Goal: Task Accomplishment & Management: Use online tool/utility

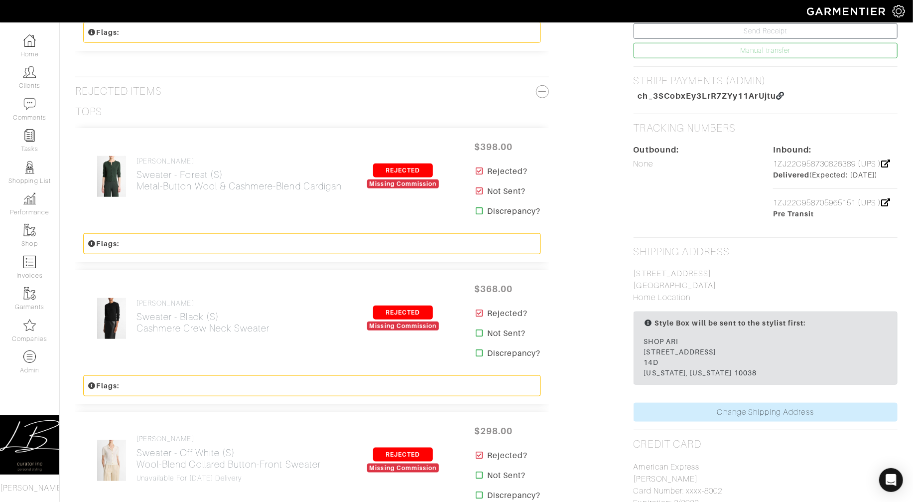
scroll to position [565, 0]
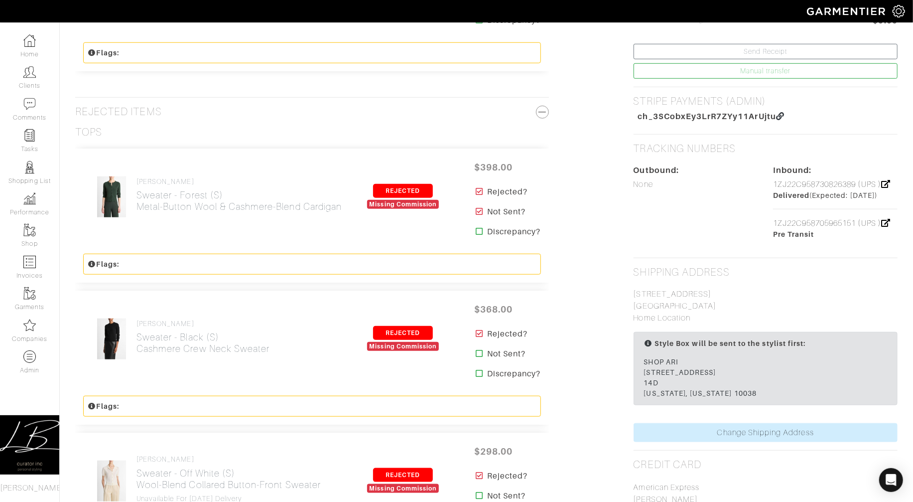
click at [478, 215] on icon at bounding box center [479, 211] width 7 height 8
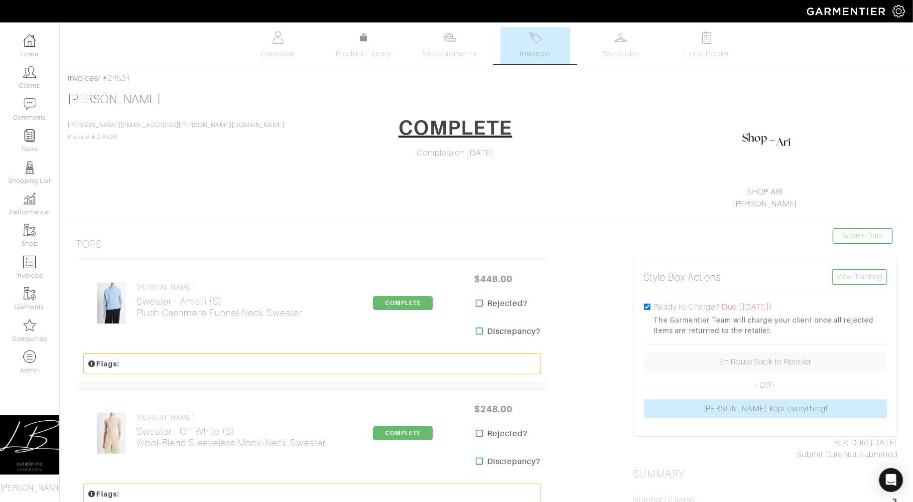
click at [538, 42] on img at bounding box center [535, 37] width 12 height 12
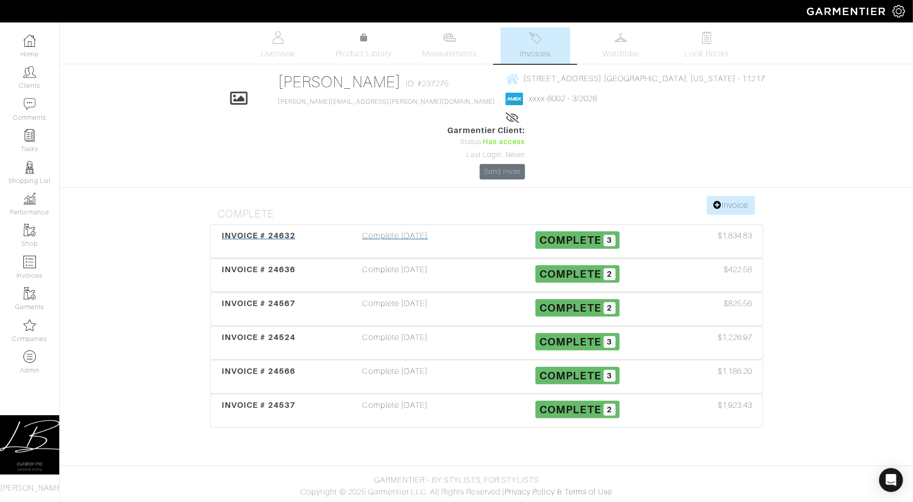
click at [348, 230] on div "Complete 09/30/25" at bounding box center [395, 241] width 182 height 23
click at [296, 264] on div "INVOICE # 24636" at bounding box center [258, 275] width 91 height 23
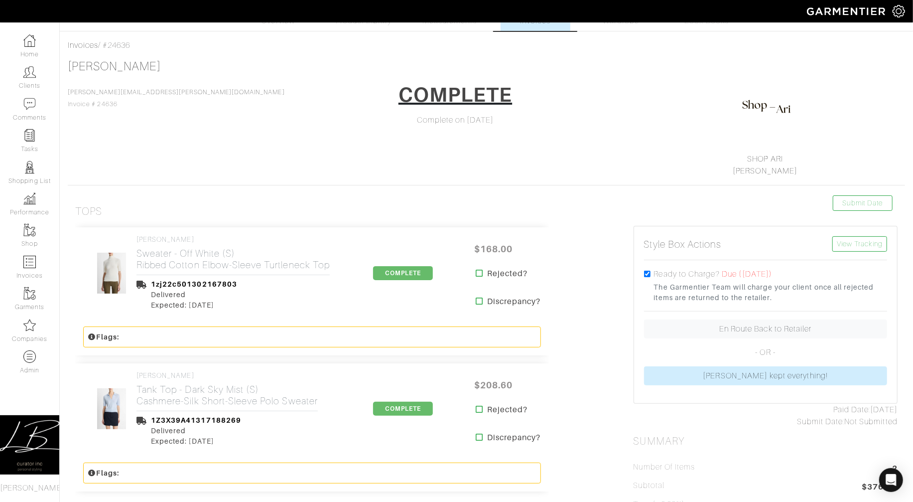
scroll to position [32, 0]
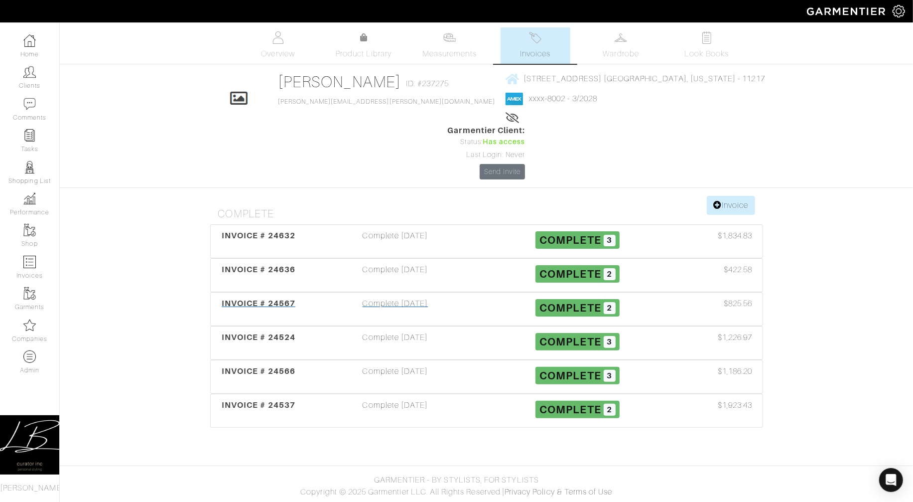
drag, startPoint x: 289, startPoint y: 248, endPoint x: 297, endPoint y: 249, distance: 8.0
click at [289, 298] on span "INVOICE # 24567" at bounding box center [259, 302] width 74 height 9
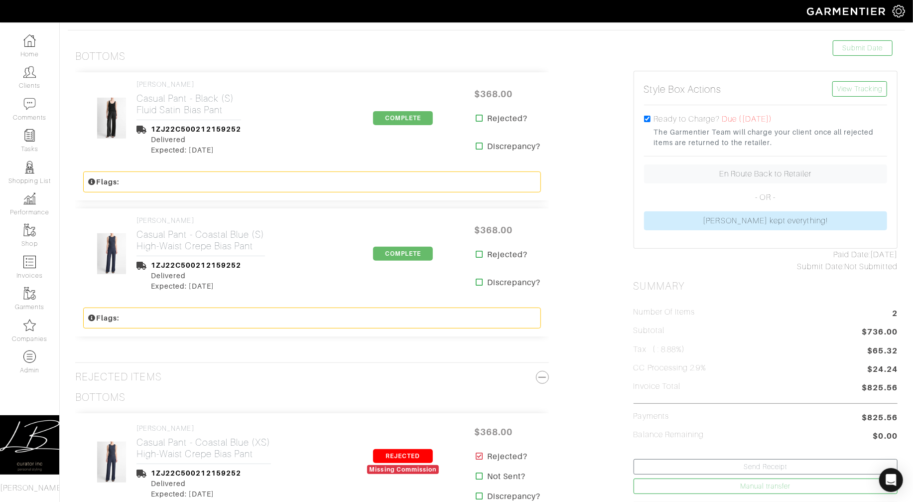
scroll to position [190, 0]
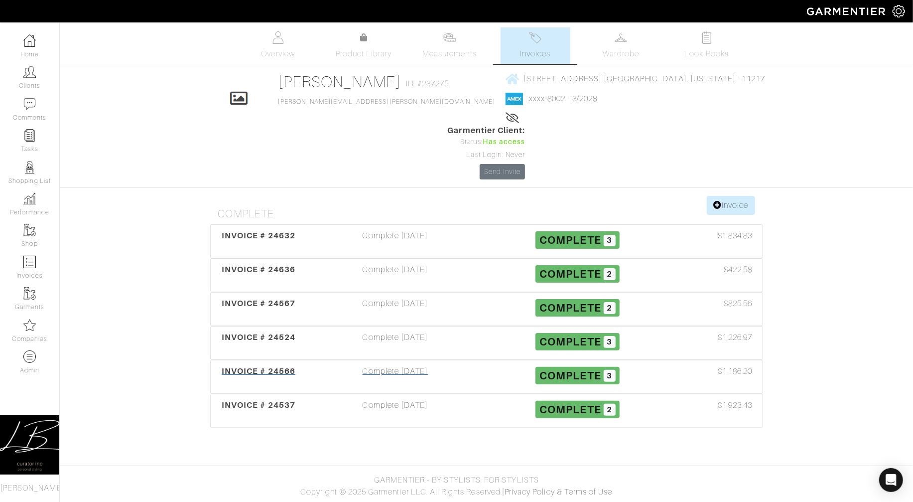
click at [257, 365] on div "INVOICE # 24566" at bounding box center [258, 376] width 91 height 23
click at [244, 400] on span "INVOICE # 24537" at bounding box center [259, 404] width 74 height 9
click at [249, 332] on span "INVOICE # 24524" at bounding box center [259, 336] width 74 height 9
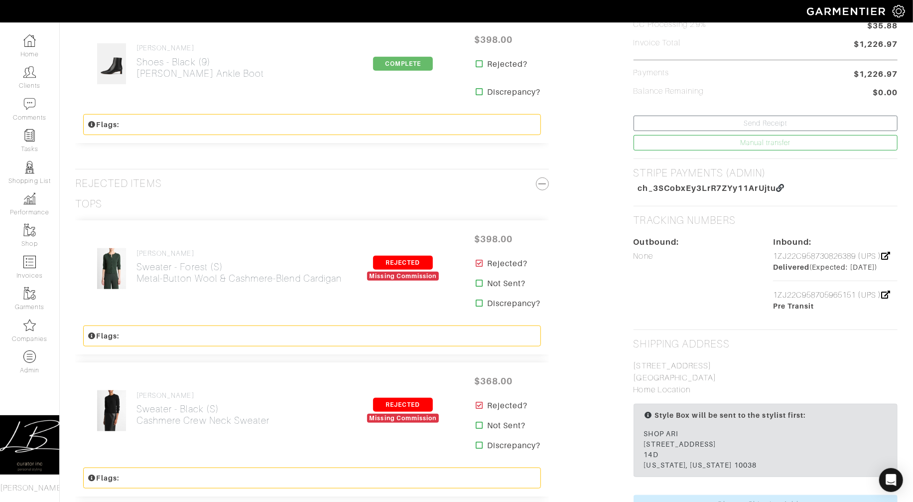
scroll to position [536, 0]
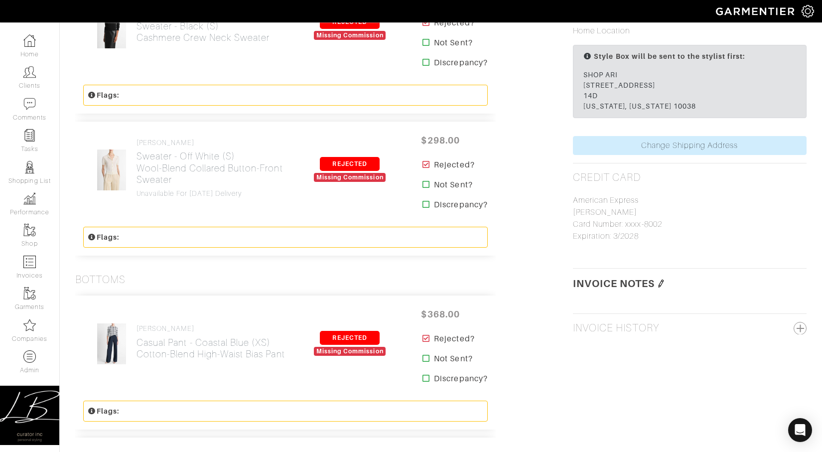
scroll to position [686, 0]
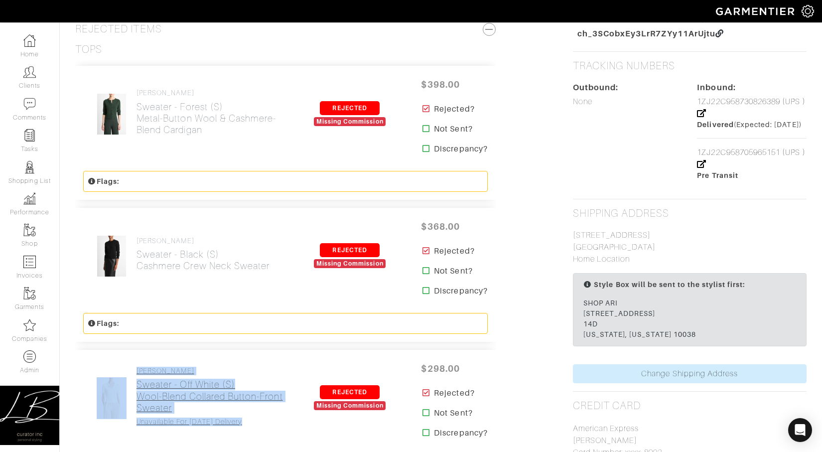
drag, startPoint x: 127, startPoint y: 423, endPoint x: 245, endPoint y: 424, distance: 117.6
click at [245, 424] on div "VINCE Sweater - Off White (S) Wool-Blend Collared Button-Front Sweater Unavaila…" at bounding box center [192, 398] width 218 height 63
copy div "VINCE Sweater - Off White (S) Wool-Blend Collared Button-Front Sweater Unavaila…"
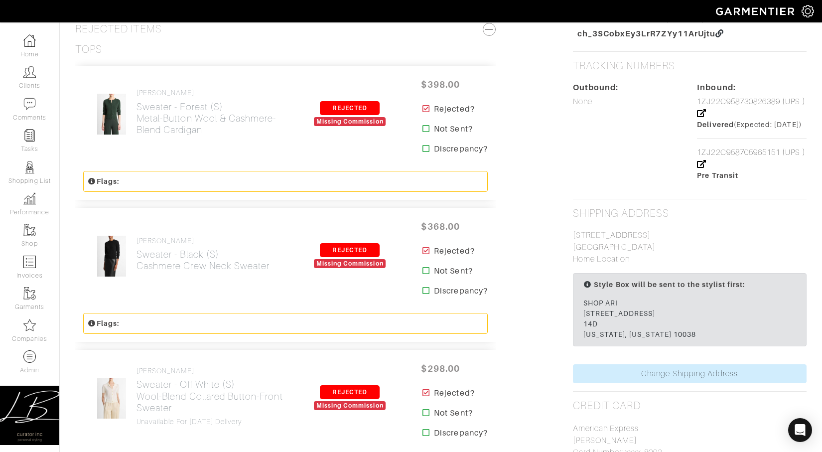
click at [162, 48] on div "Tops" at bounding box center [285, 49] width 421 height 12
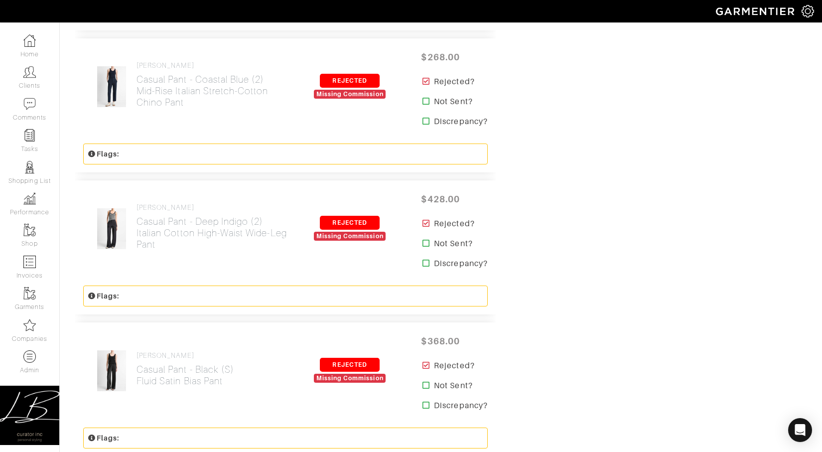
scroll to position [1598, 0]
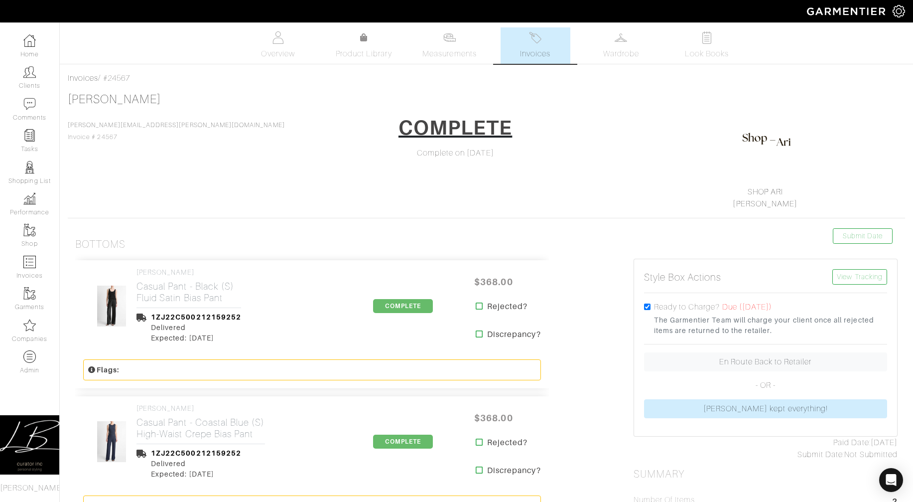
scroll to position [21, 0]
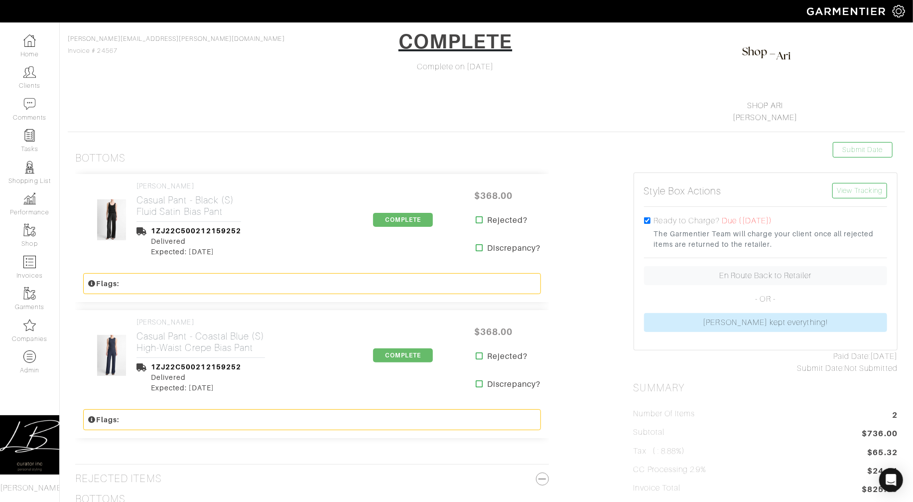
scroll to position [87, 0]
drag, startPoint x: 251, startPoint y: 131, endPoint x: 256, endPoint y: 145, distance: 15.3
click at [250, 131] on hr at bounding box center [487, 131] width 838 height 0
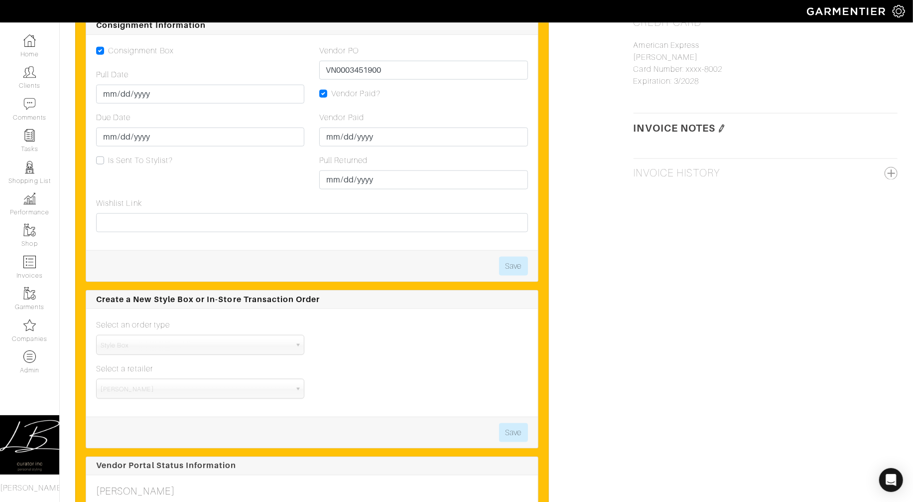
scroll to position [927, 0]
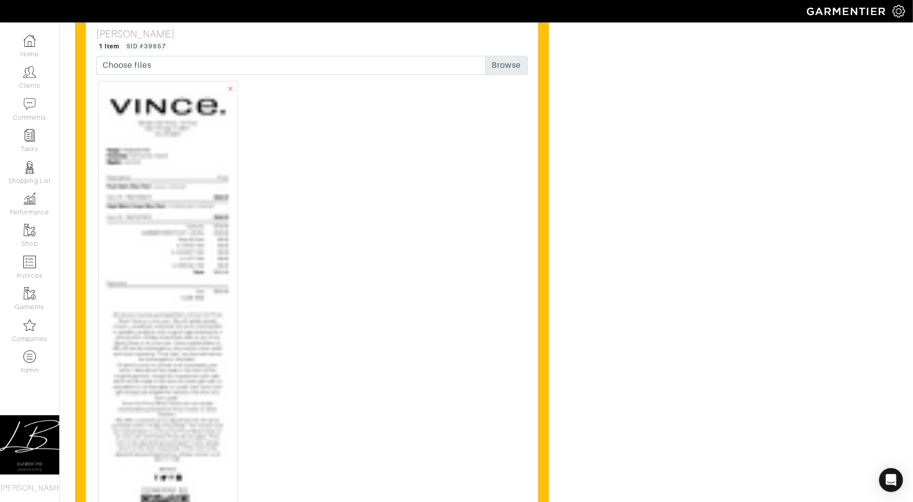
scroll to position [2044, 0]
click at [144, 273] on img at bounding box center [168, 357] width 131 height 546
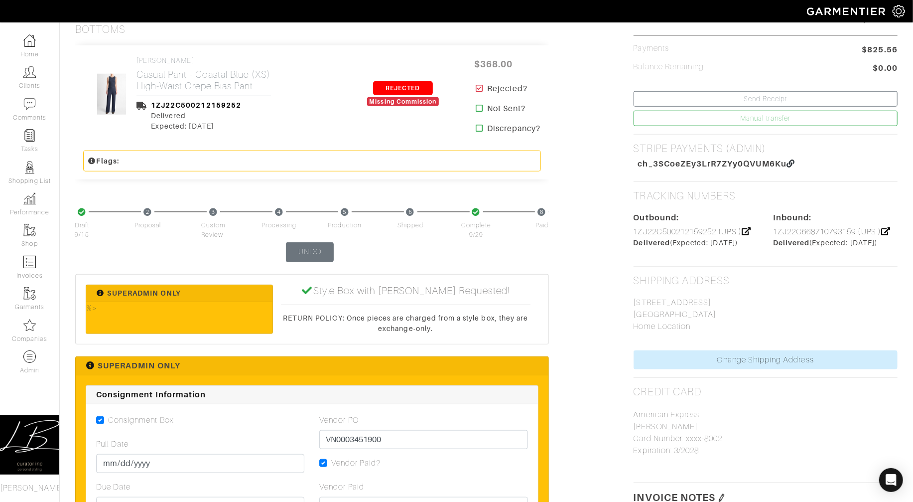
scroll to position [575, 0]
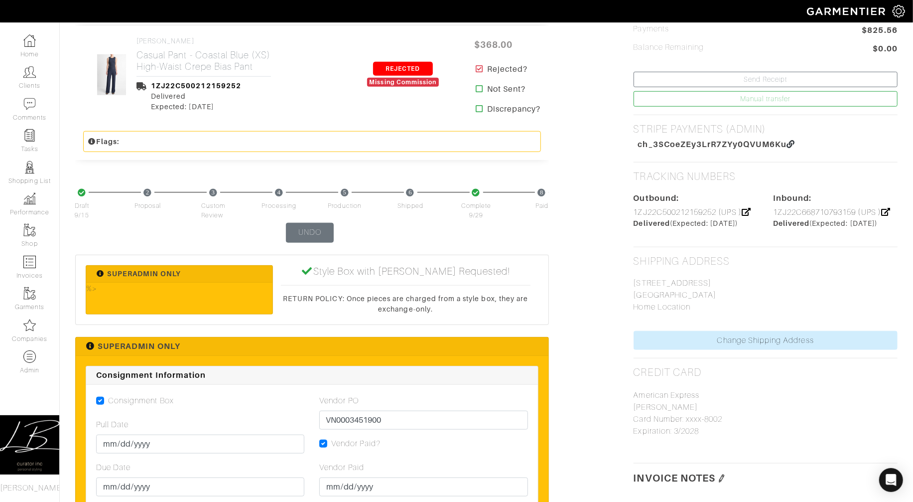
drag, startPoint x: 607, startPoint y: 278, endPoint x: 729, endPoint y: 292, distance: 122.4
click at [729, 292] on p "121 LINCOLN PLACE BROOKLYN, NY 11217 Home Location" at bounding box center [766, 295] width 264 height 36
drag, startPoint x: 729, startPoint y: 292, endPoint x: 605, endPoint y: 280, distance: 123.7
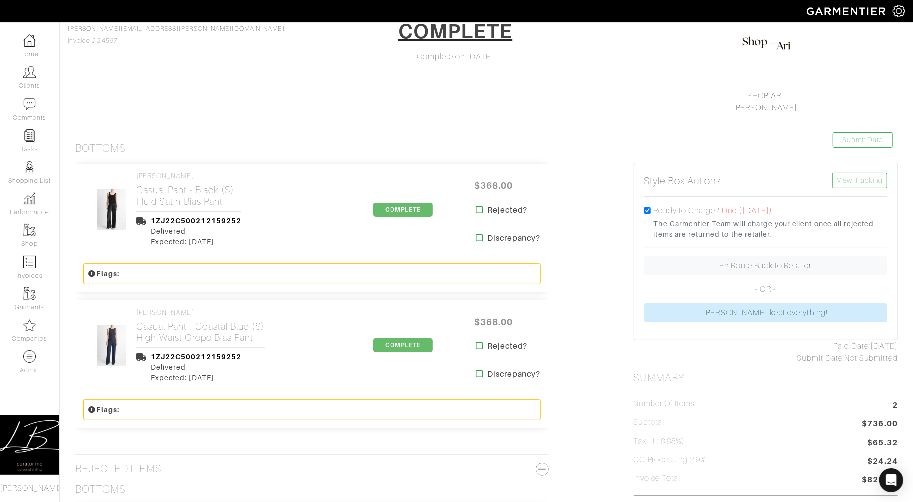
scroll to position [0, 0]
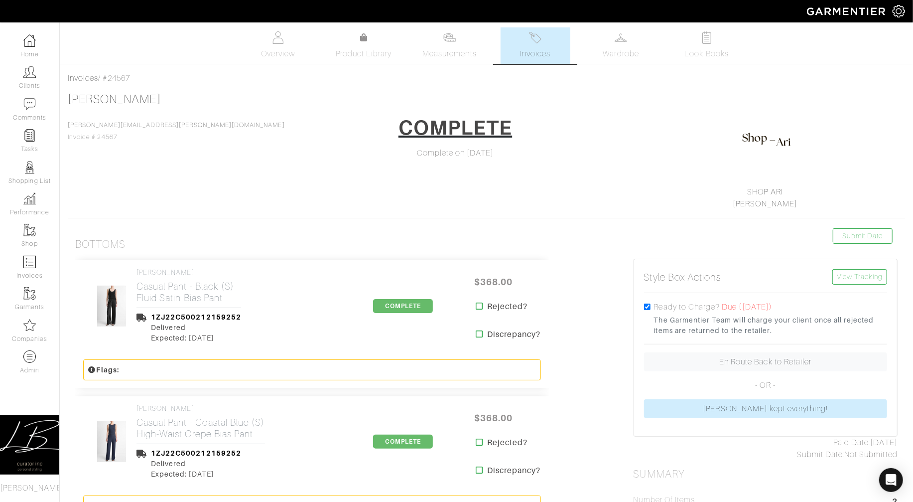
click at [517, 37] on link "Invoices" at bounding box center [536, 45] width 70 height 36
click at [518, 54] on link "Invoices" at bounding box center [536, 45] width 70 height 36
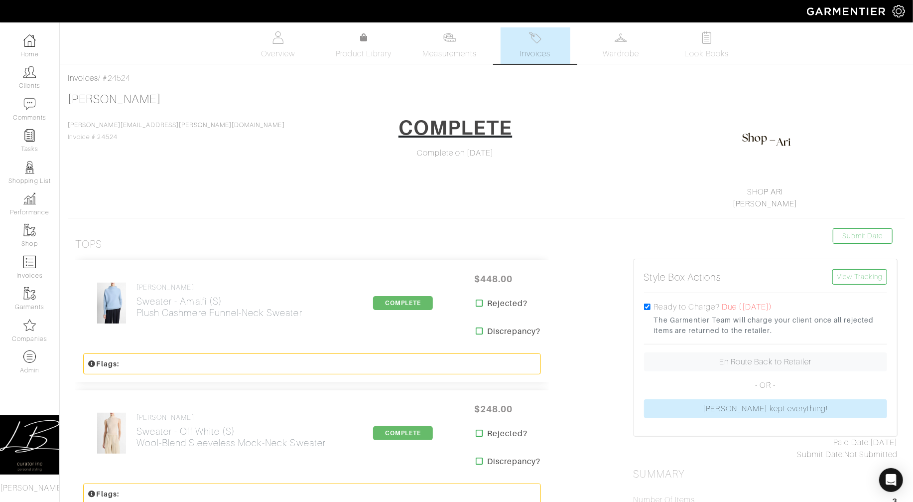
click at [523, 38] on link "Invoices" at bounding box center [536, 45] width 70 height 36
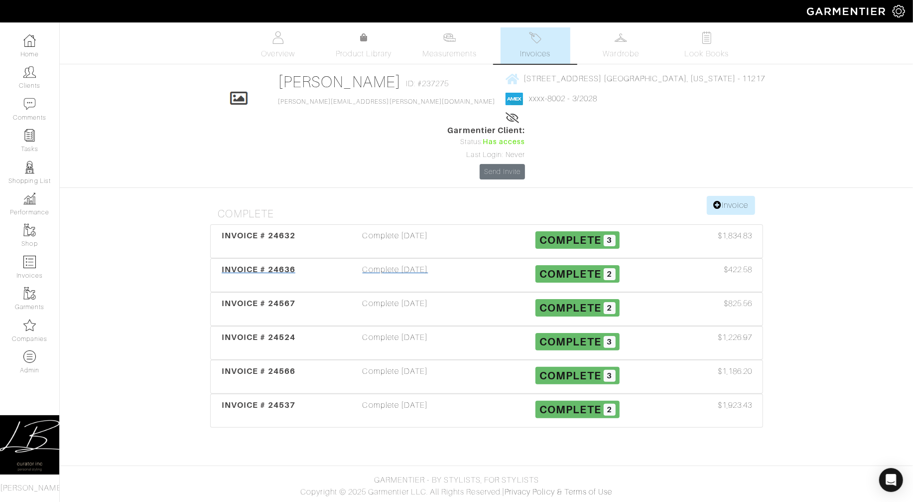
click at [347, 264] on div "Complete [DATE]" at bounding box center [395, 275] width 182 height 23
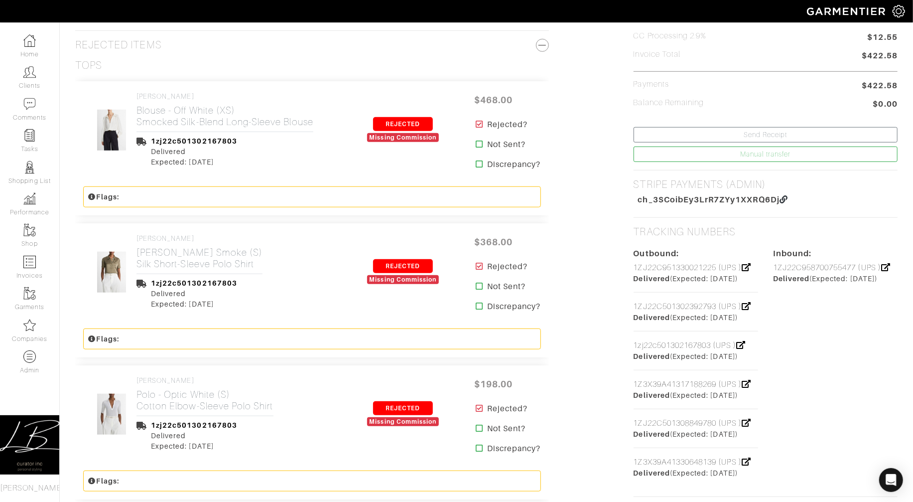
scroll to position [266, 0]
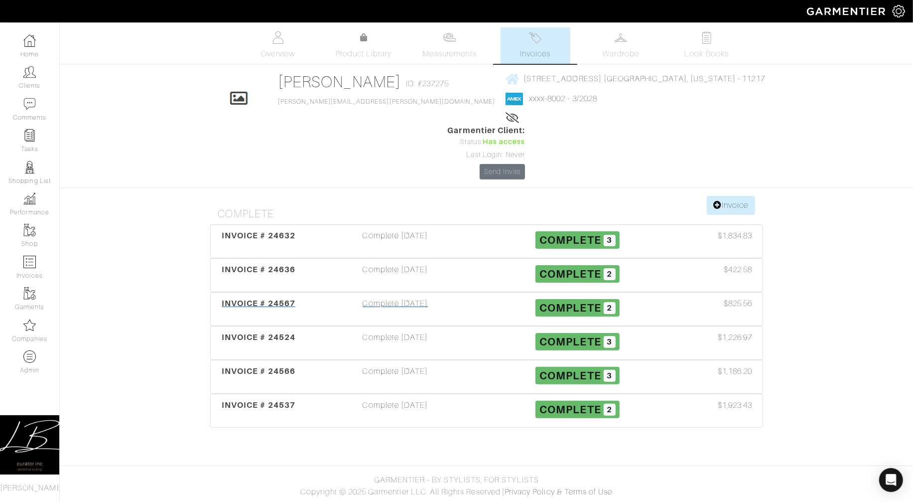
click at [272, 298] on span "INVOICE # 24567" at bounding box center [259, 302] width 74 height 9
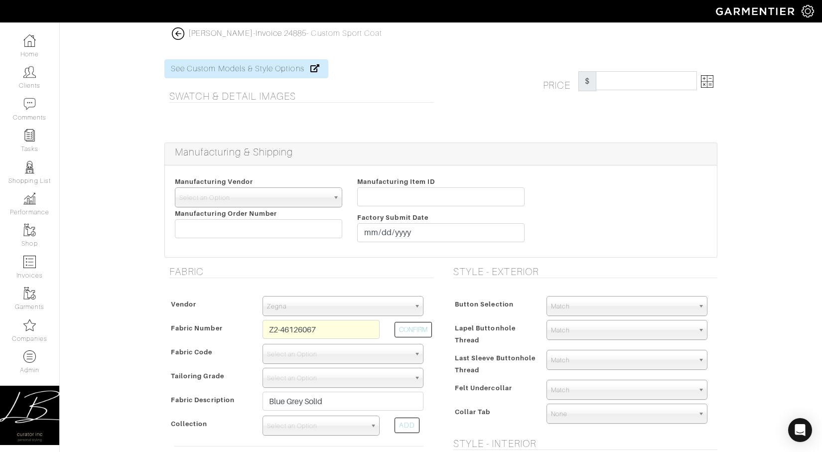
select select "75"
select select "5801"
select select "6294"
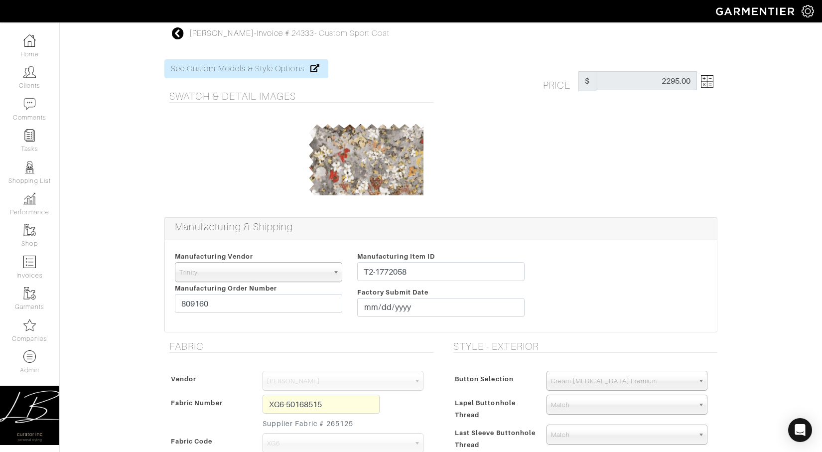
click at [714, 82] on div "Price $ 2295.00" at bounding box center [630, 81] width 189 height 20
click at [702, 83] on img at bounding box center [707, 81] width 12 height 12
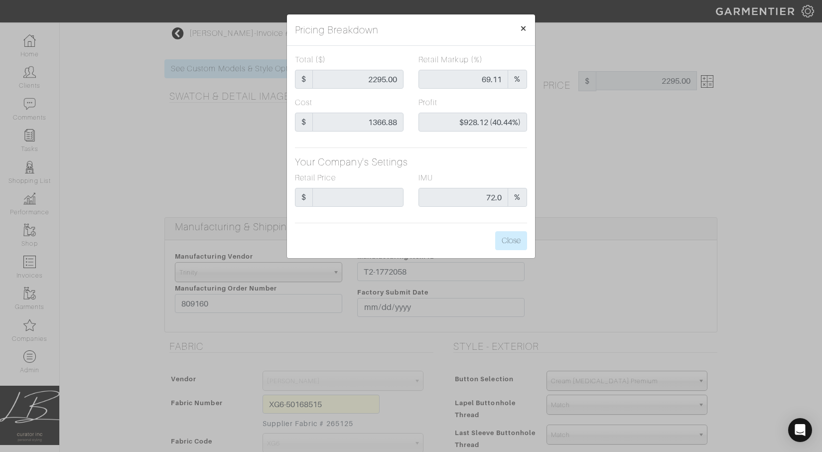
click at [524, 27] on span "×" at bounding box center [523, 27] width 7 height 13
